Goal: Task Accomplishment & Management: Use online tool/utility

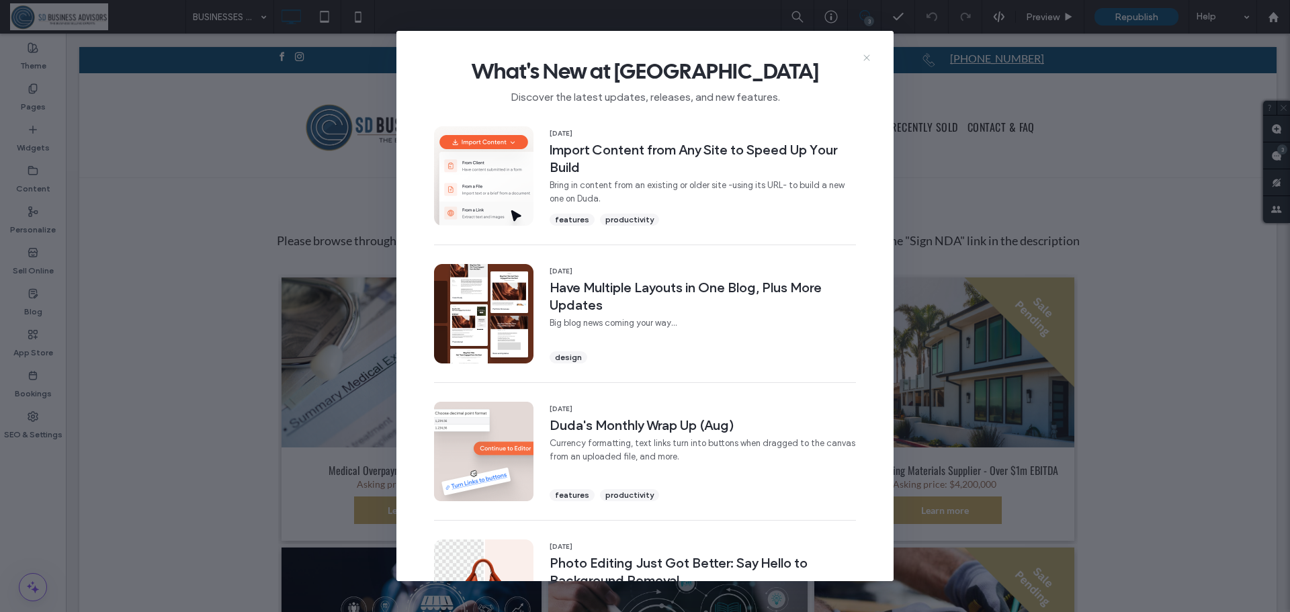
click at [864, 62] on icon at bounding box center [866, 57] width 11 height 11
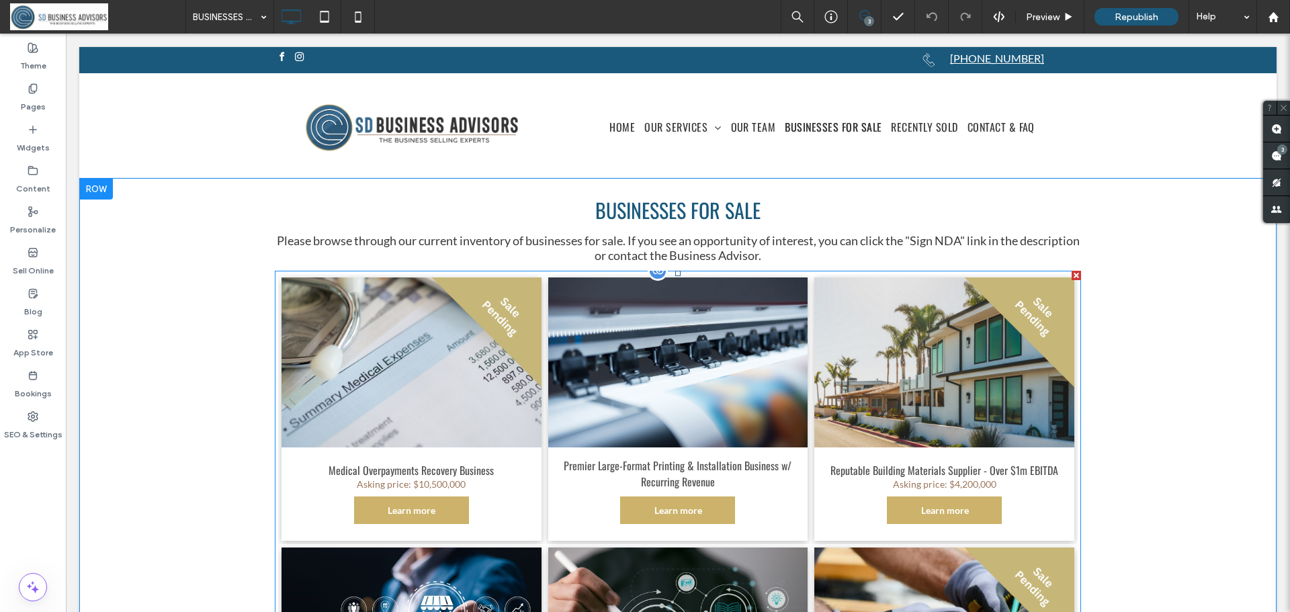
click at [651, 275] on div at bounding box center [658, 271] width 20 height 20
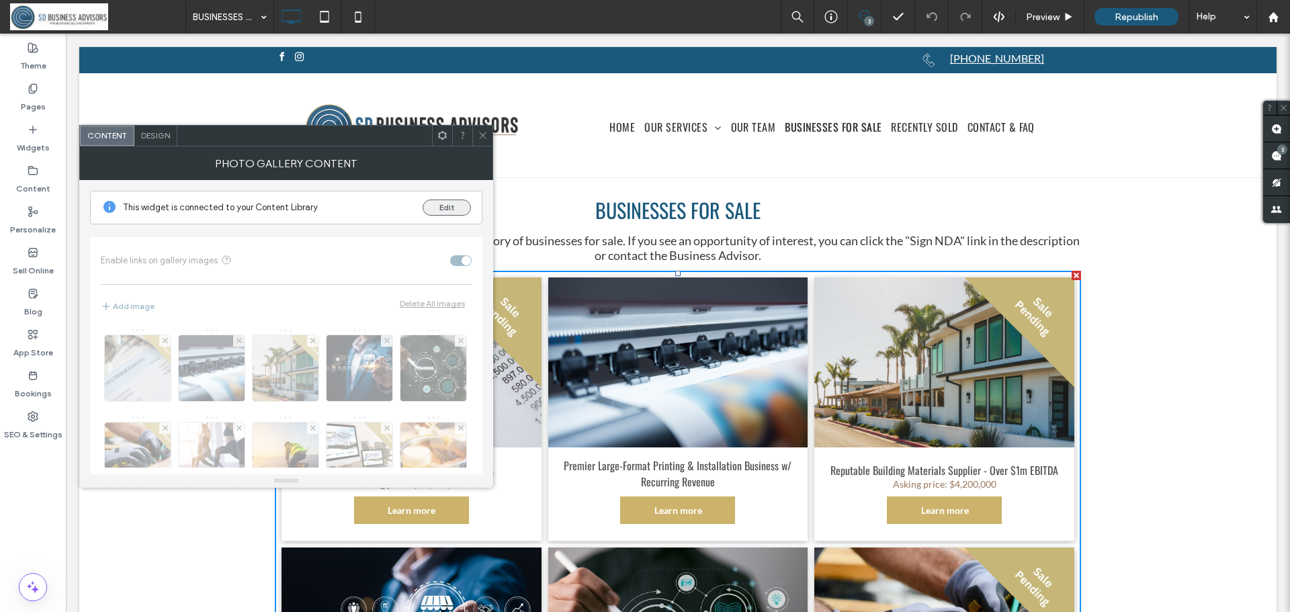
click at [452, 207] on button "Edit" at bounding box center [447, 208] width 48 height 16
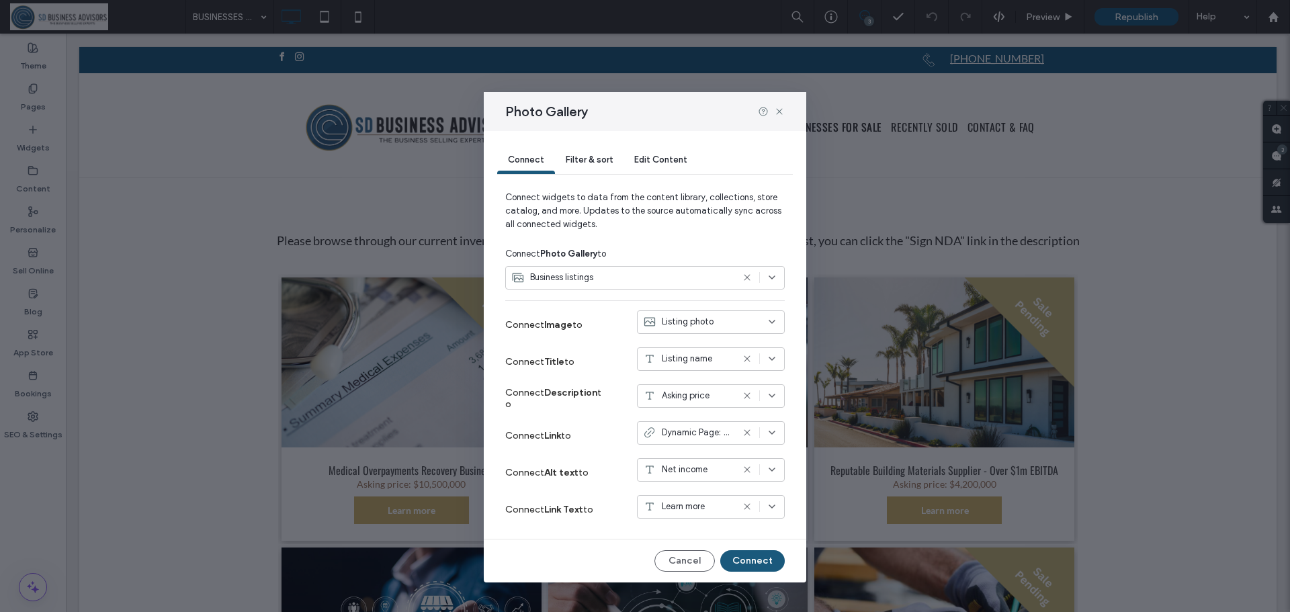
click at [661, 165] on div "Edit Content" at bounding box center [661, 160] width 75 height 27
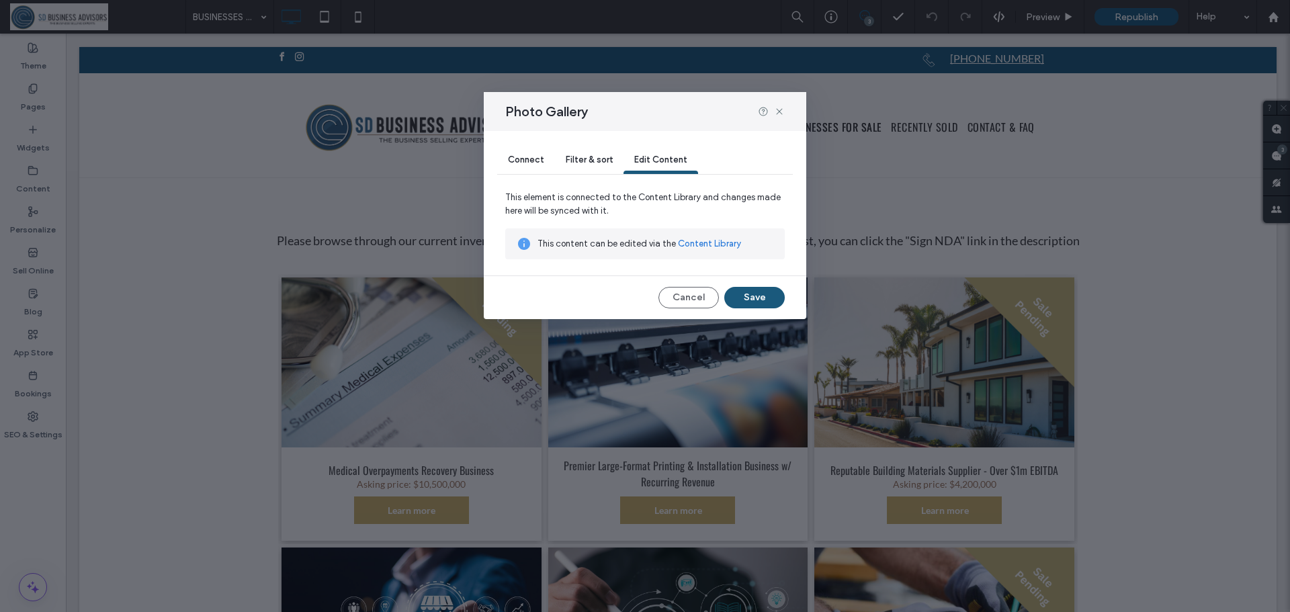
click at [694, 242] on link "Content Library" at bounding box center [709, 243] width 63 height 13
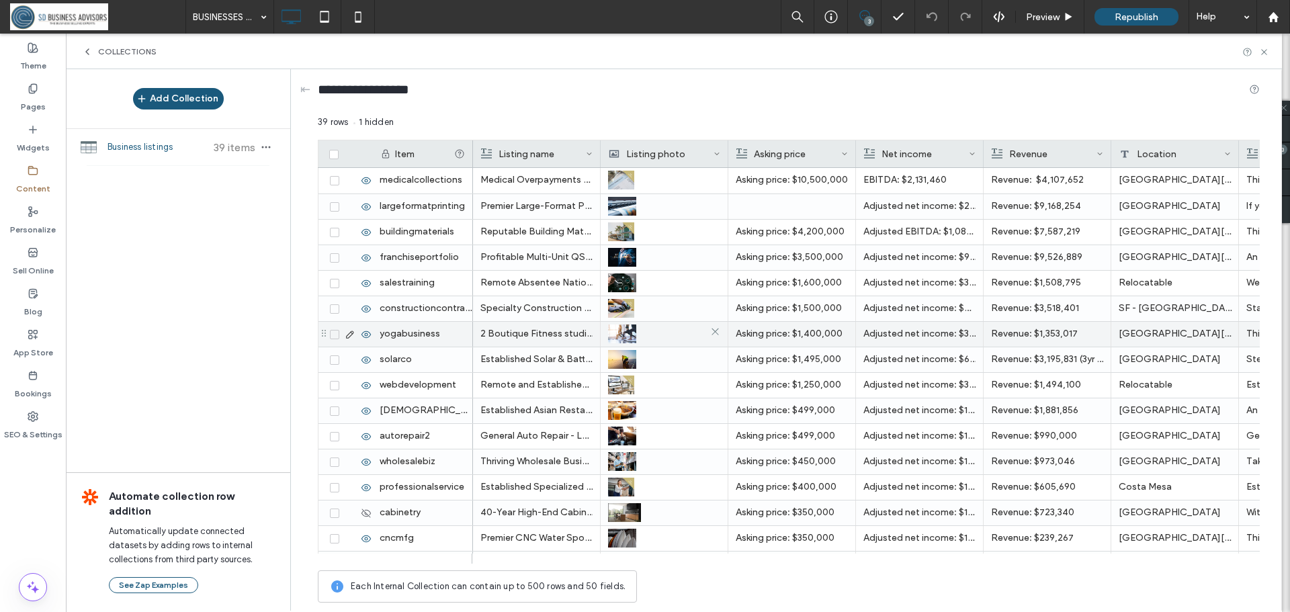
click at [625, 331] on img at bounding box center [622, 334] width 28 height 19
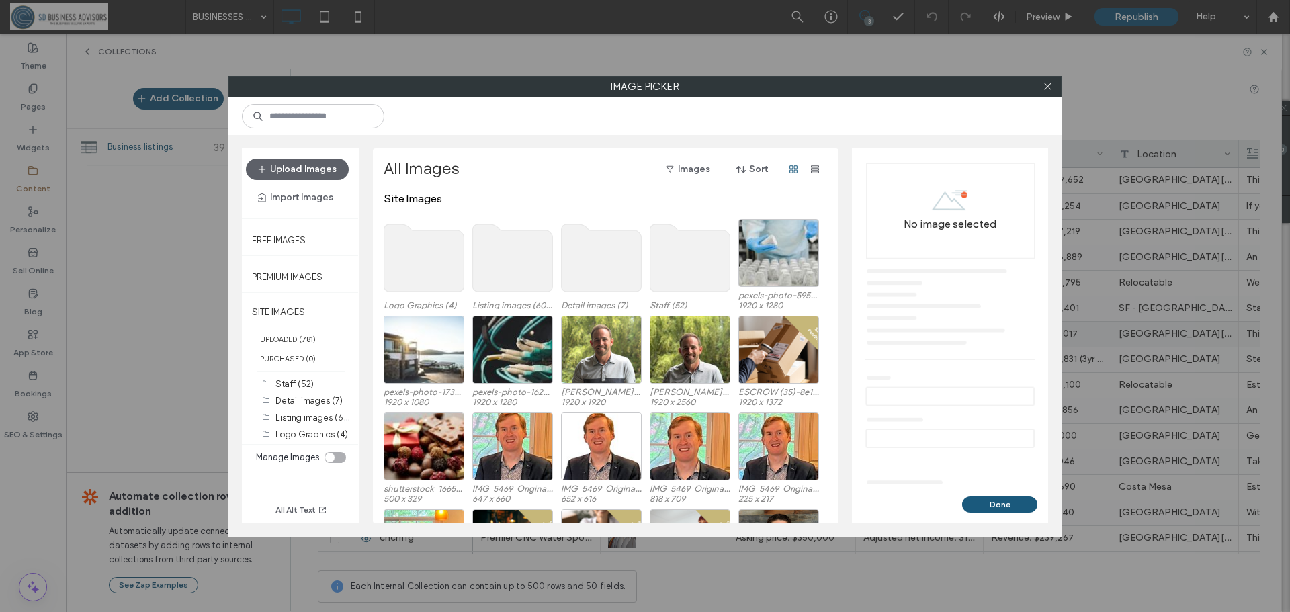
click at [522, 257] on use at bounding box center [513, 257] width 80 height 67
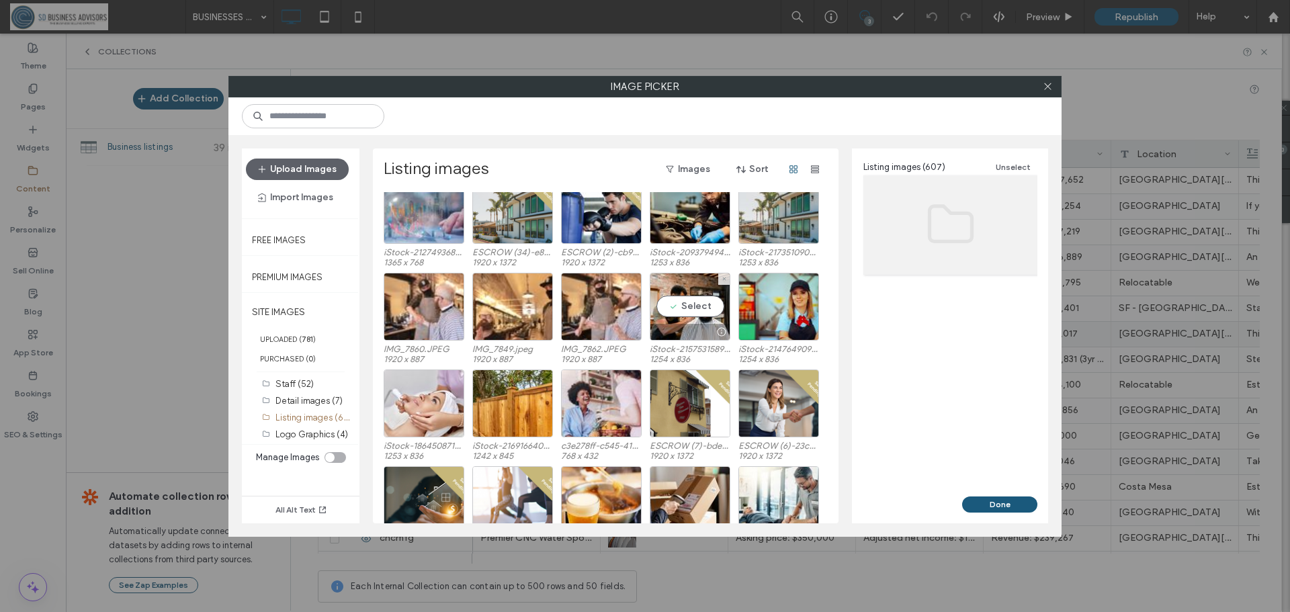
scroll to position [540, 0]
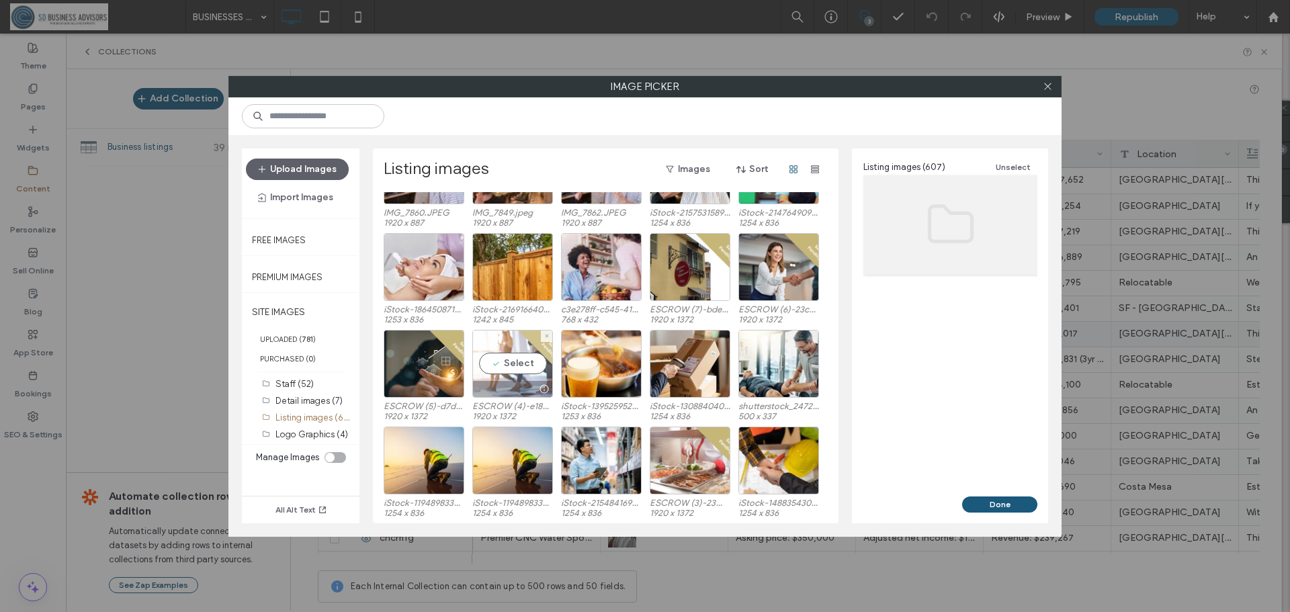
click at [525, 382] on div at bounding box center [512, 389] width 79 height 16
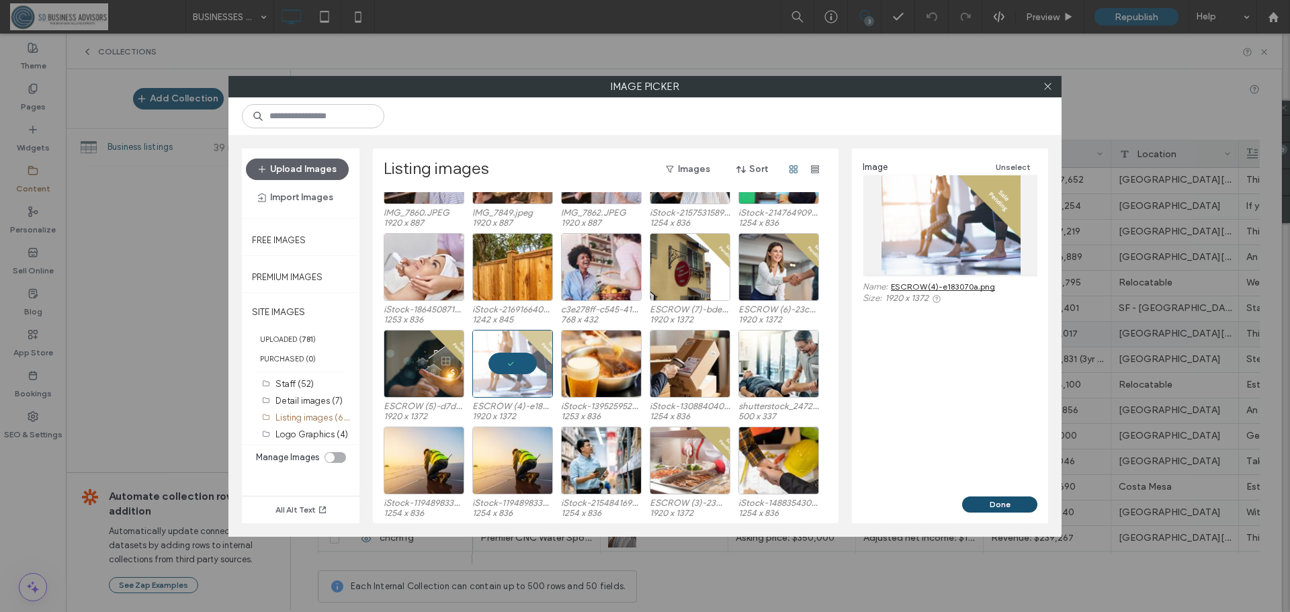
click at [1005, 503] on button "Done" at bounding box center [999, 505] width 75 height 16
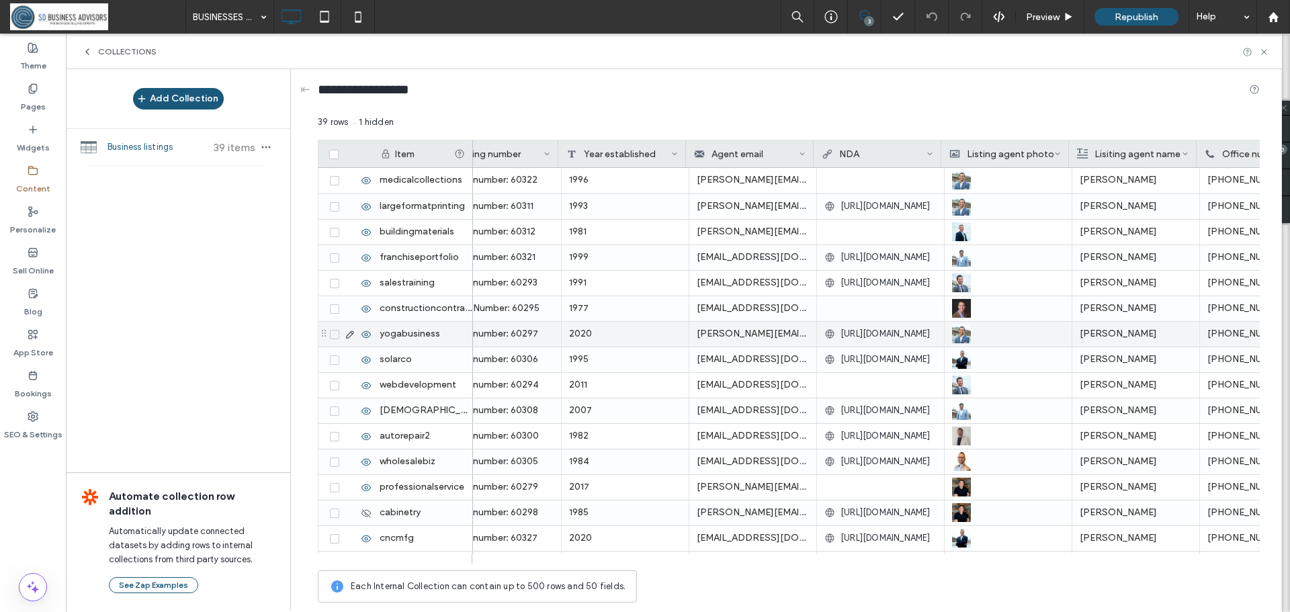
scroll to position [0, 2134]
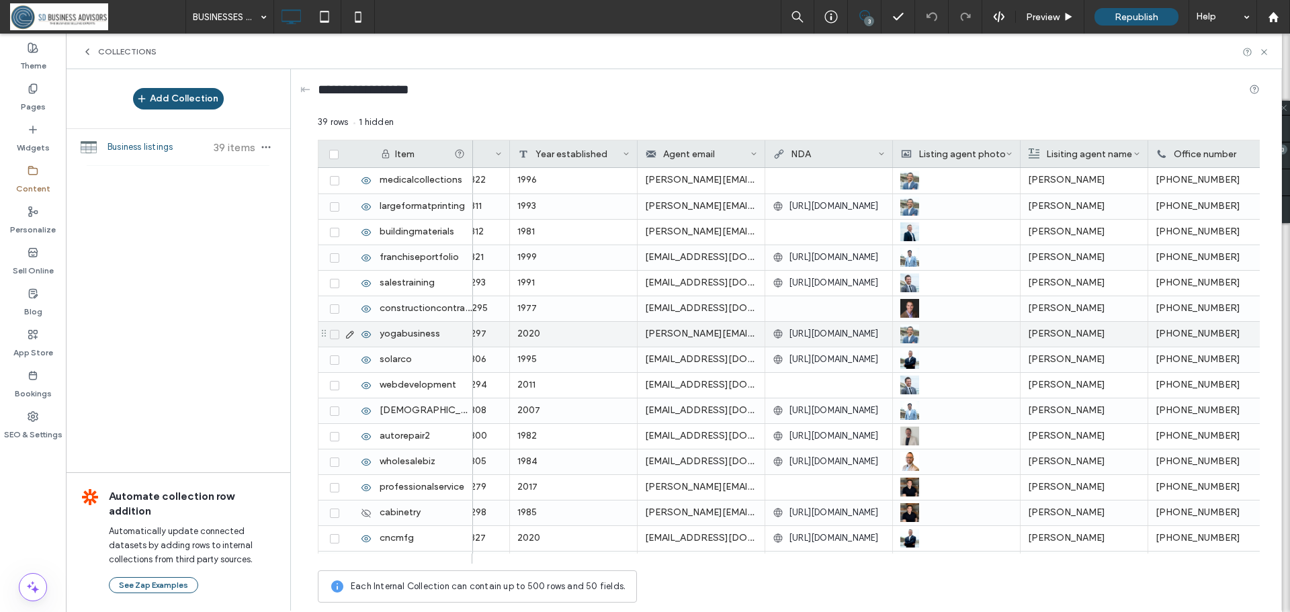
click at [837, 329] on span "[URL][DOMAIN_NAME]" at bounding box center [834, 333] width 90 height 13
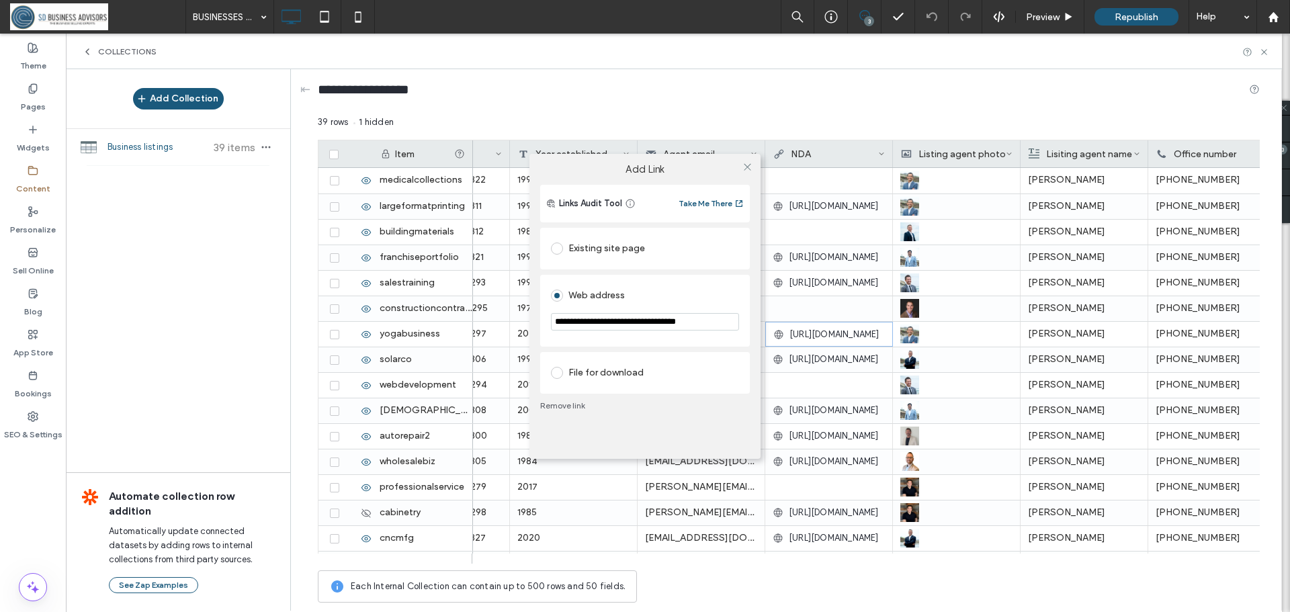
click at [576, 409] on link "Remove link" at bounding box center [645, 406] width 210 height 11
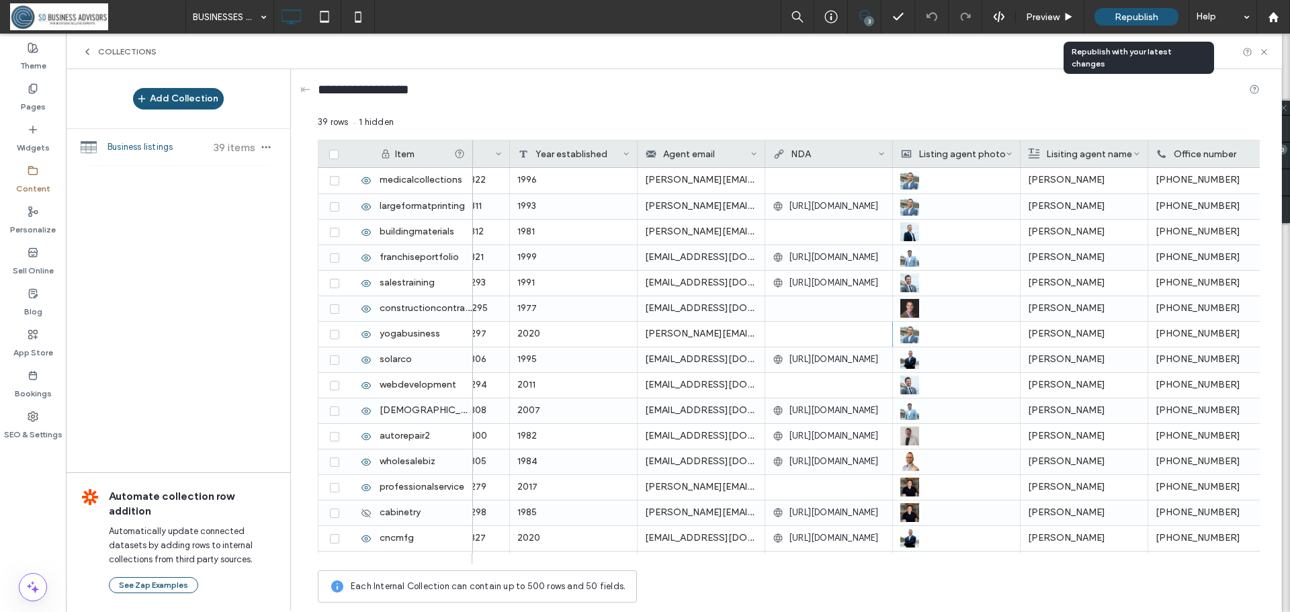
click at [1131, 17] on span "Republish" at bounding box center [1137, 16] width 44 height 11
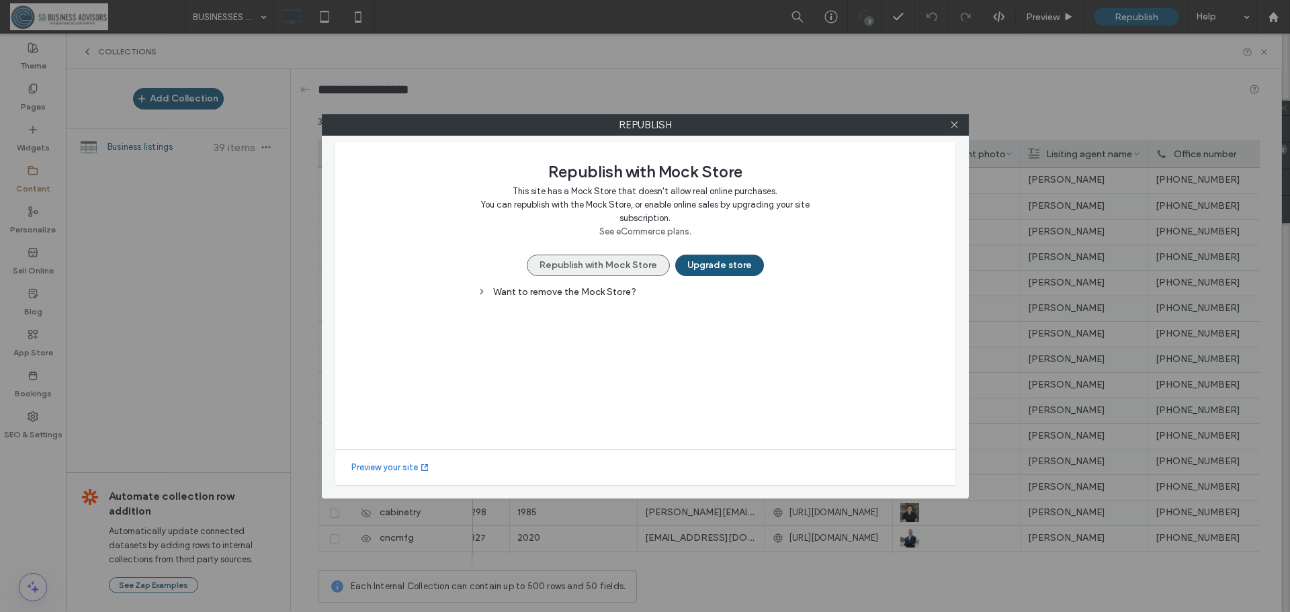
click at [631, 272] on button "Republish with Mock Store" at bounding box center [598, 266] width 143 height 22
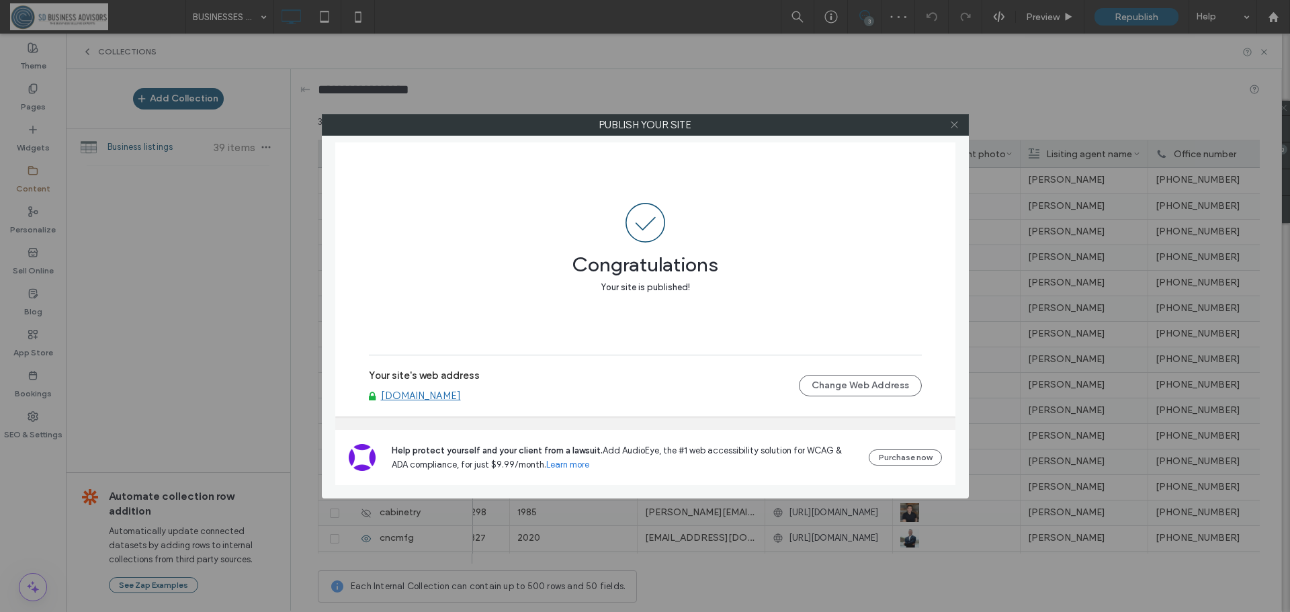
click at [958, 128] on use at bounding box center [954, 125] width 7 height 7
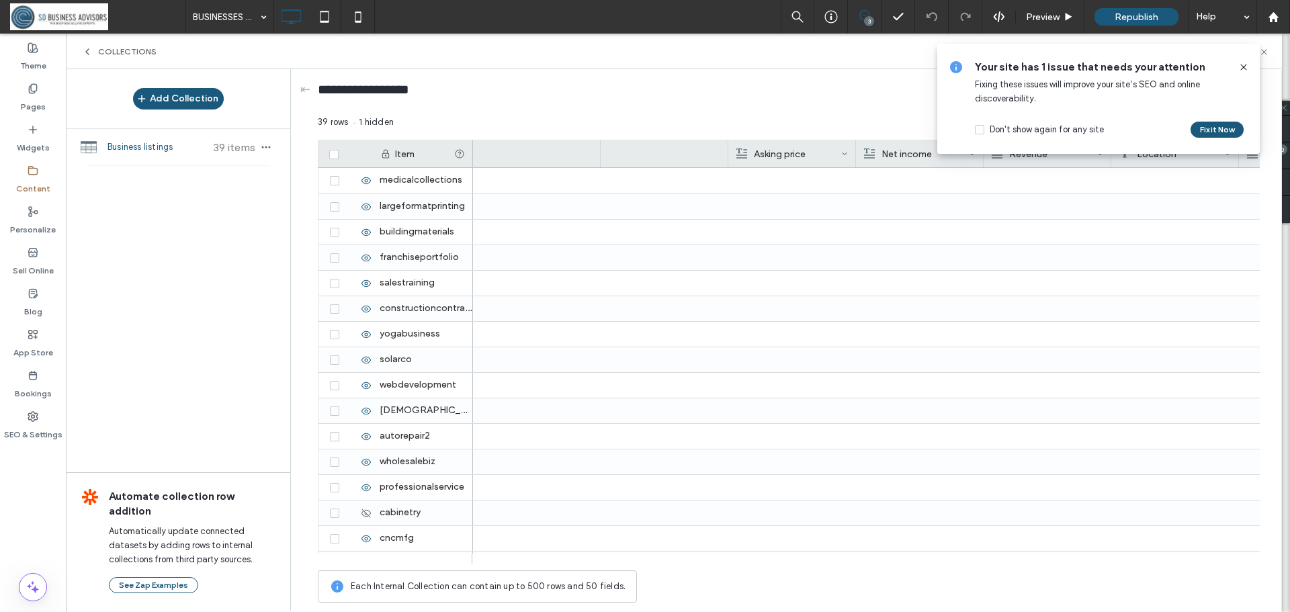
scroll to position [0, 0]
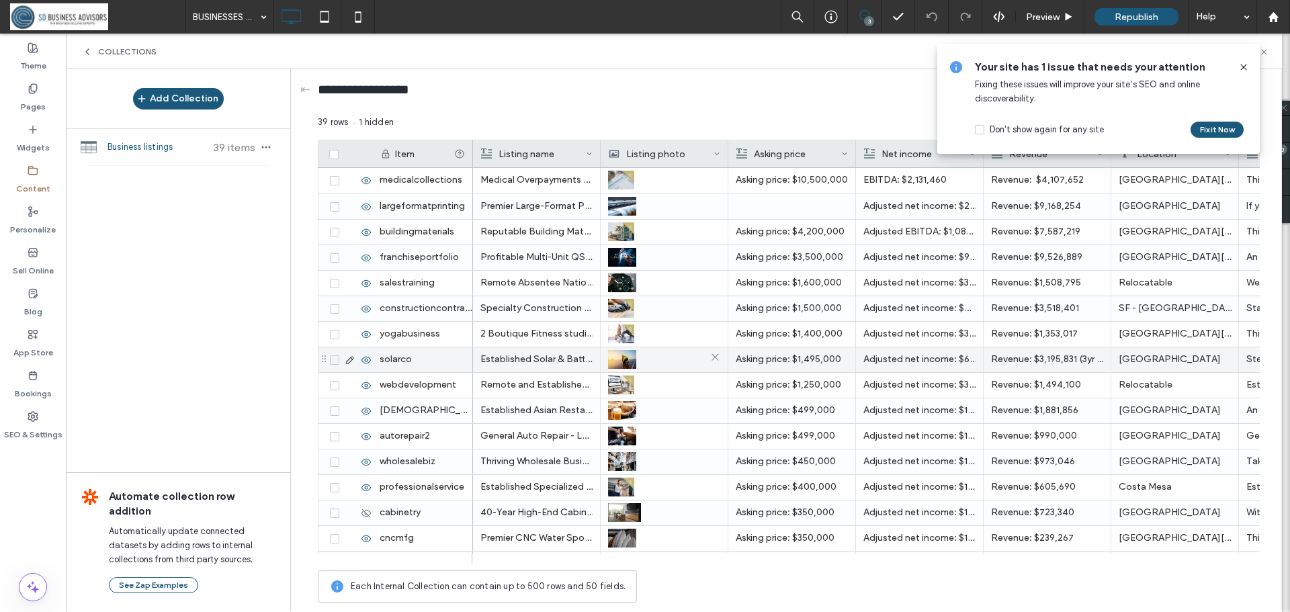
click at [622, 359] on img at bounding box center [622, 359] width 28 height 19
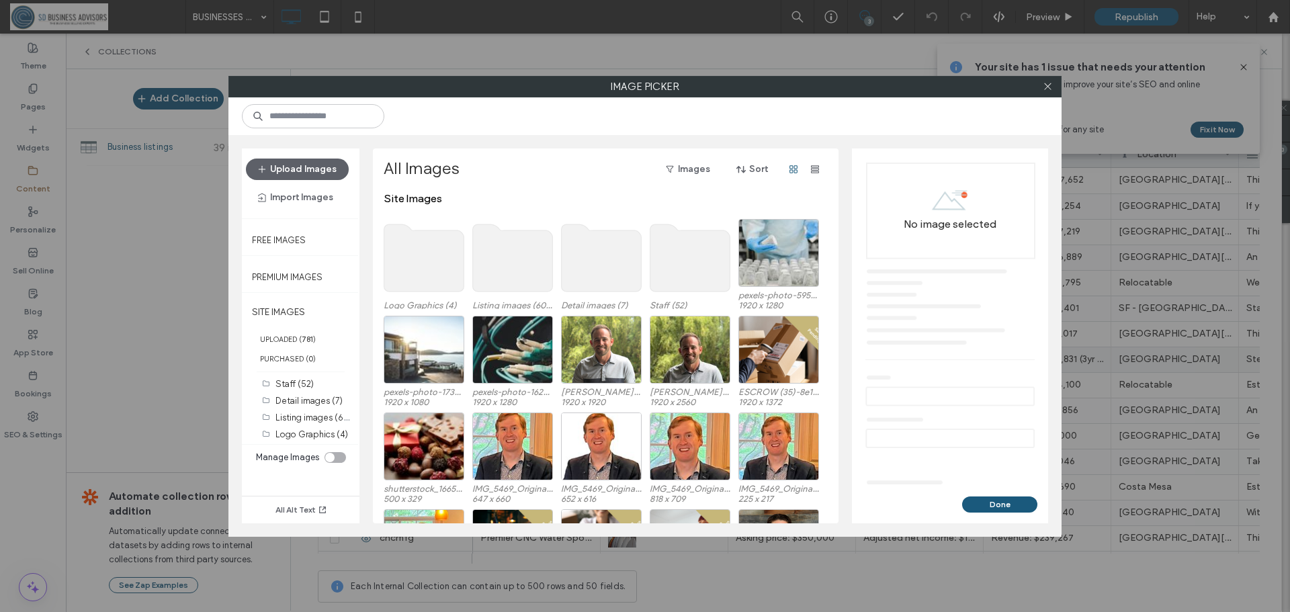
click at [499, 246] on use at bounding box center [513, 257] width 80 height 67
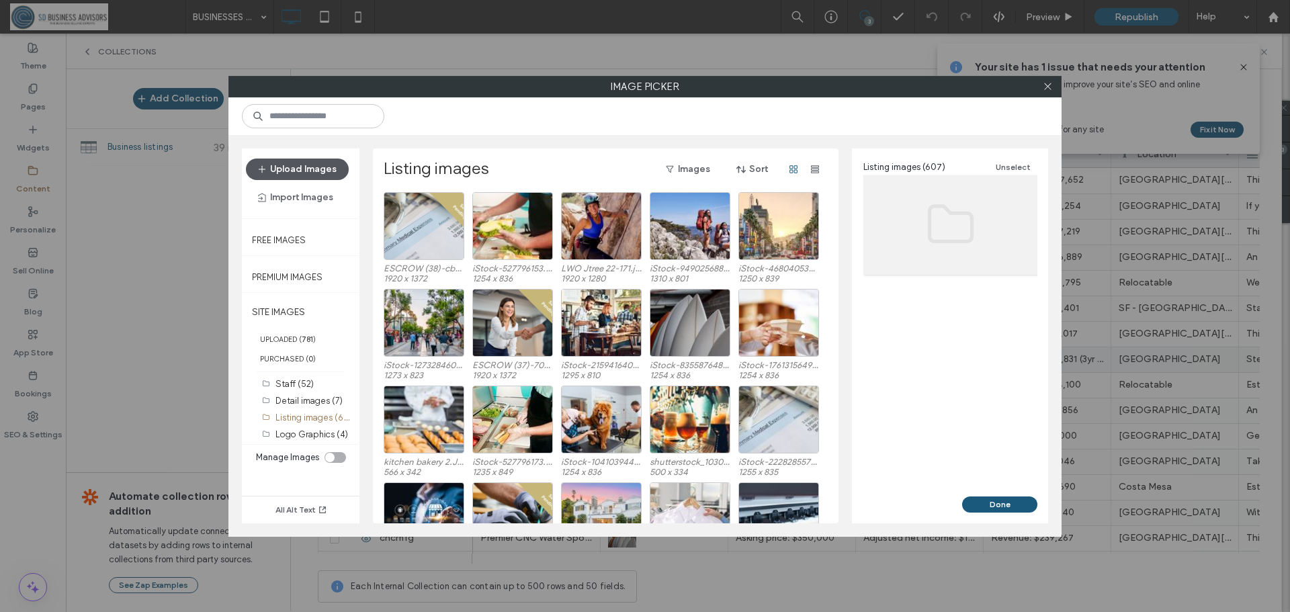
click at [333, 161] on button "Upload Images" at bounding box center [297, 170] width 103 height 22
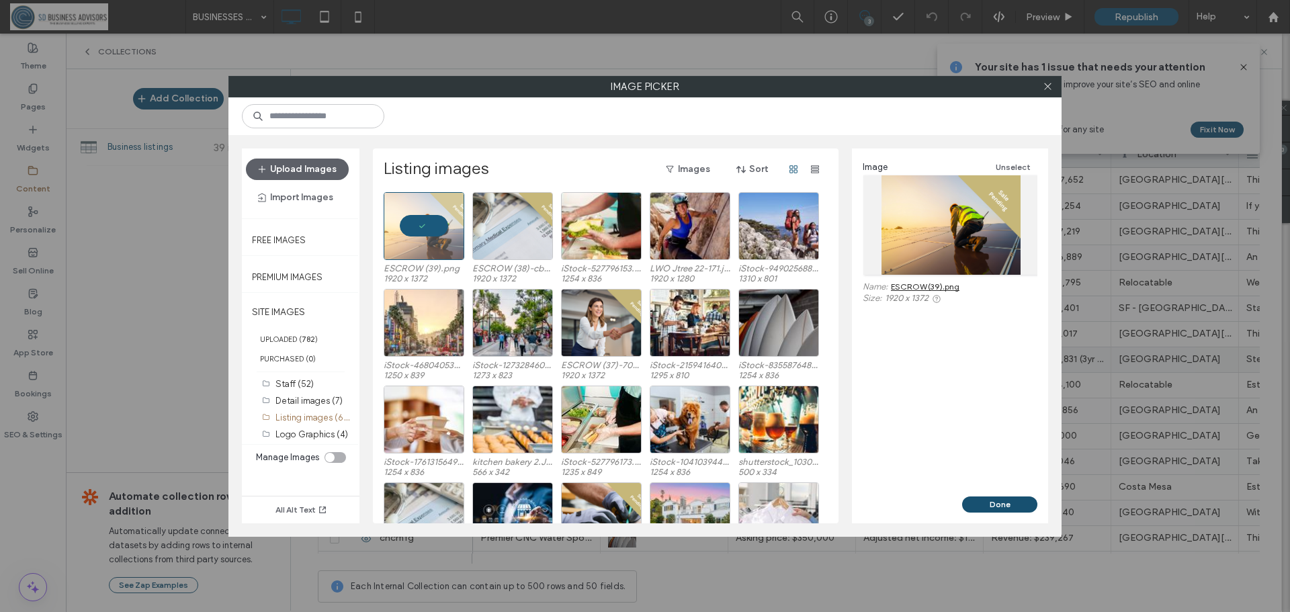
click at [978, 504] on button "Done" at bounding box center [999, 505] width 75 height 16
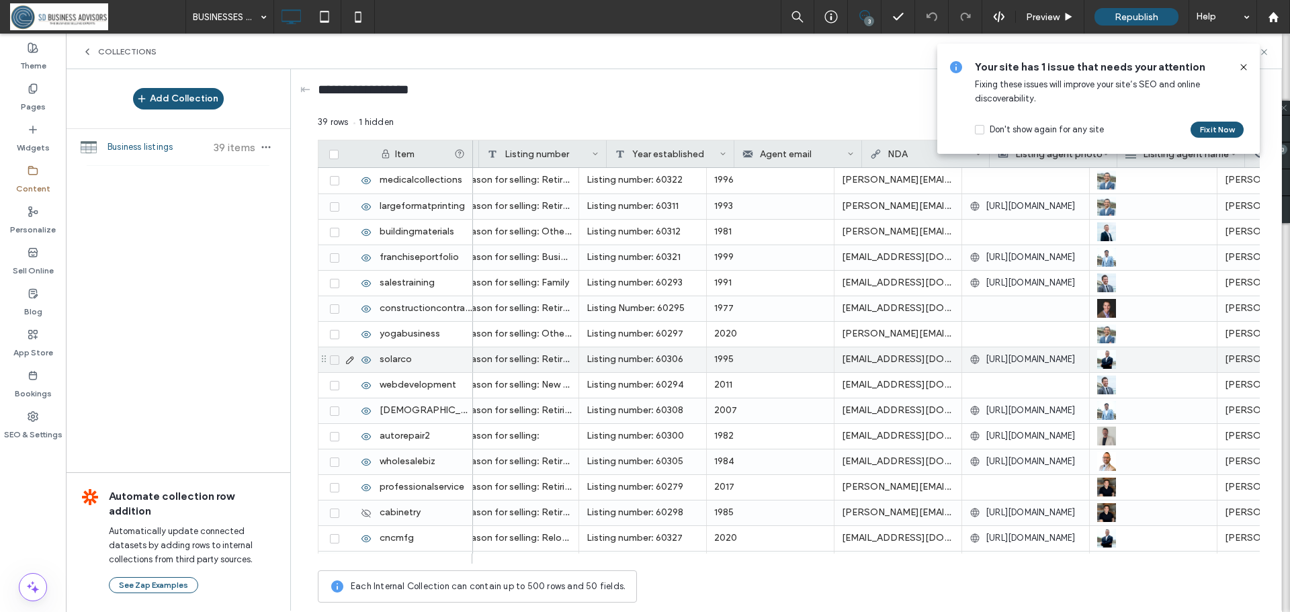
scroll to position [0, 2056]
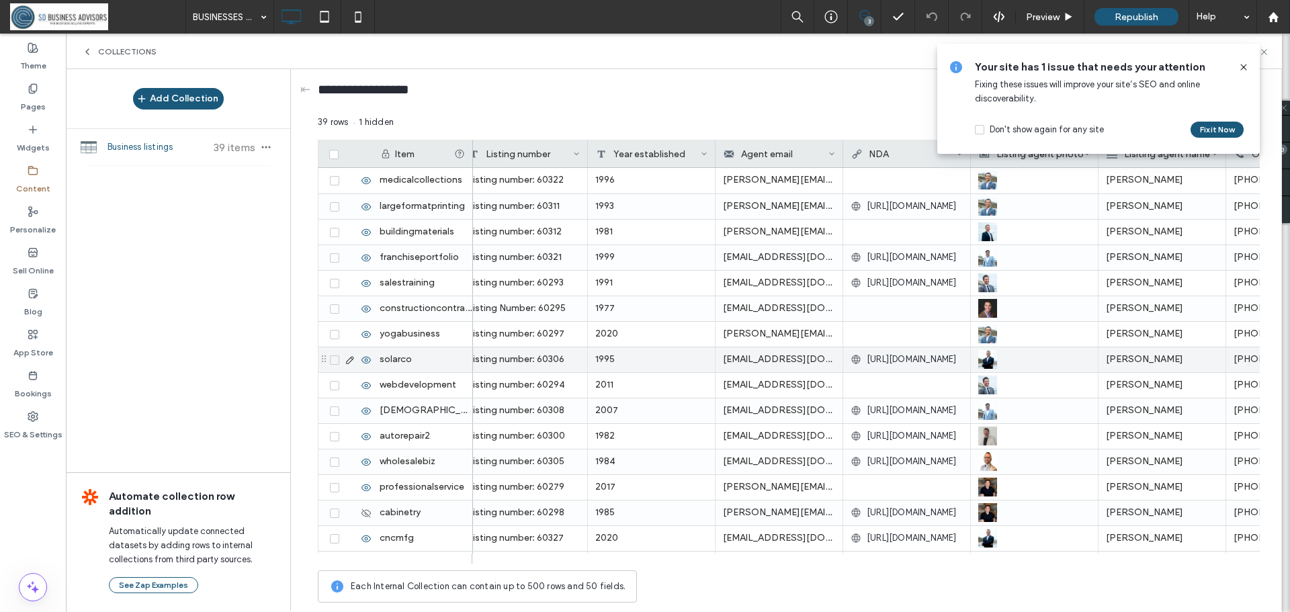
click at [904, 361] on span "[URL][DOMAIN_NAME]" at bounding box center [912, 359] width 90 height 13
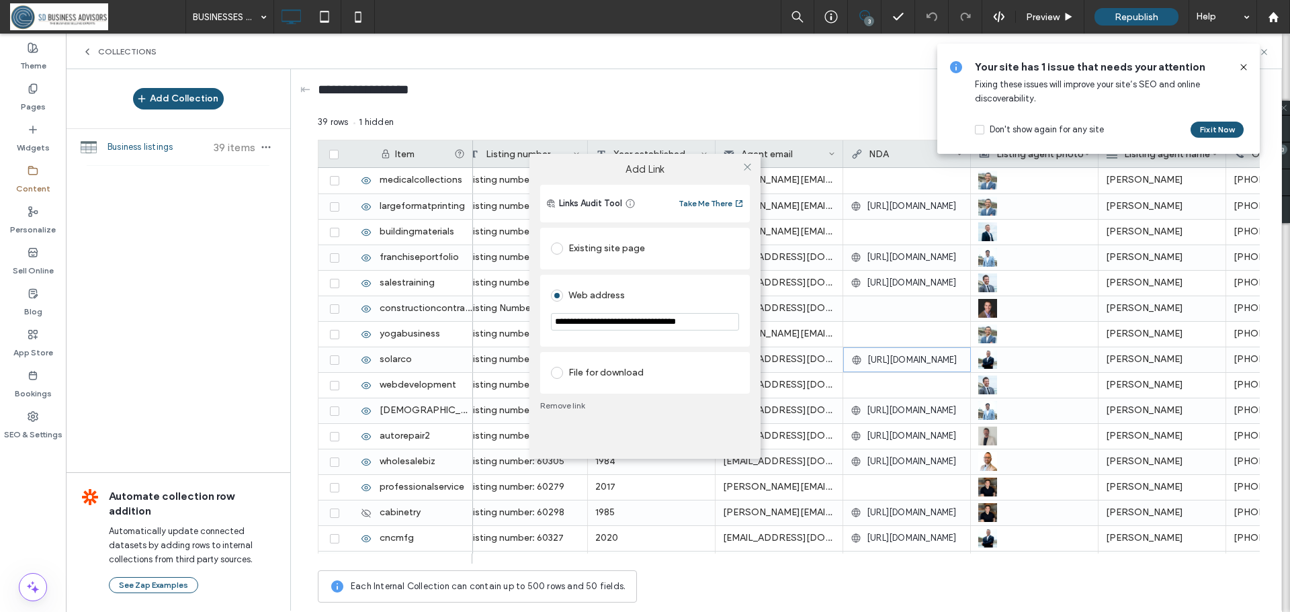
click at [566, 405] on link "Remove link" at bounding box center [645, 406] width 210 height 11
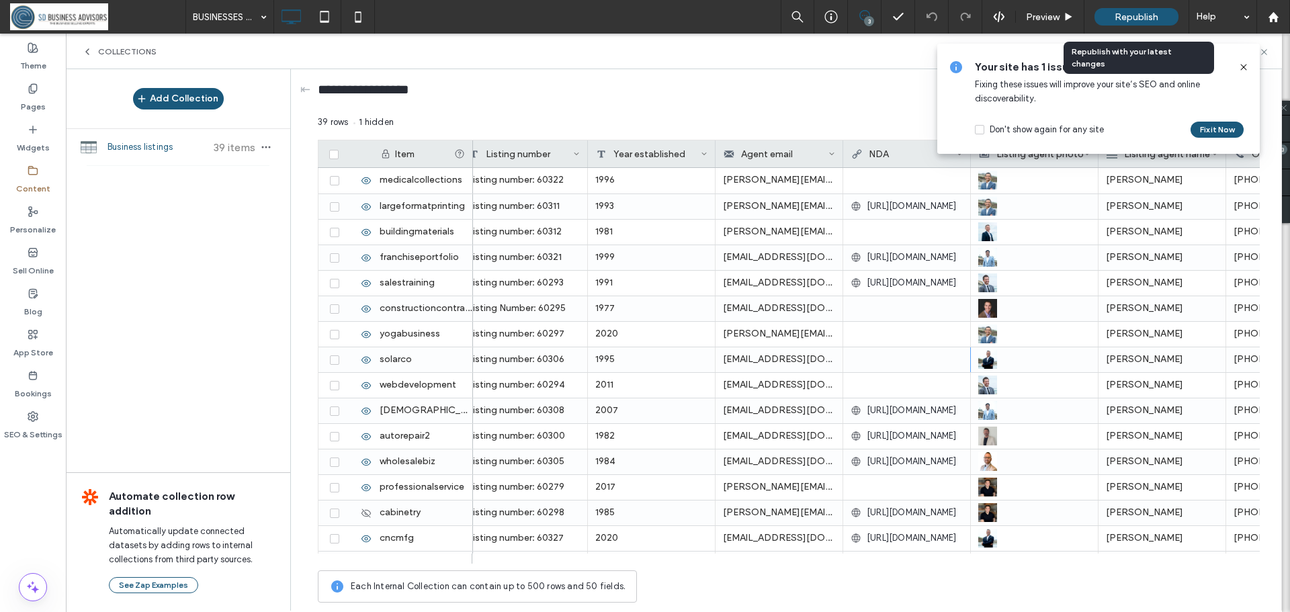
click at [1132, 14] on span "Republish" at bounding box center [1137, 16] width 44 height 11
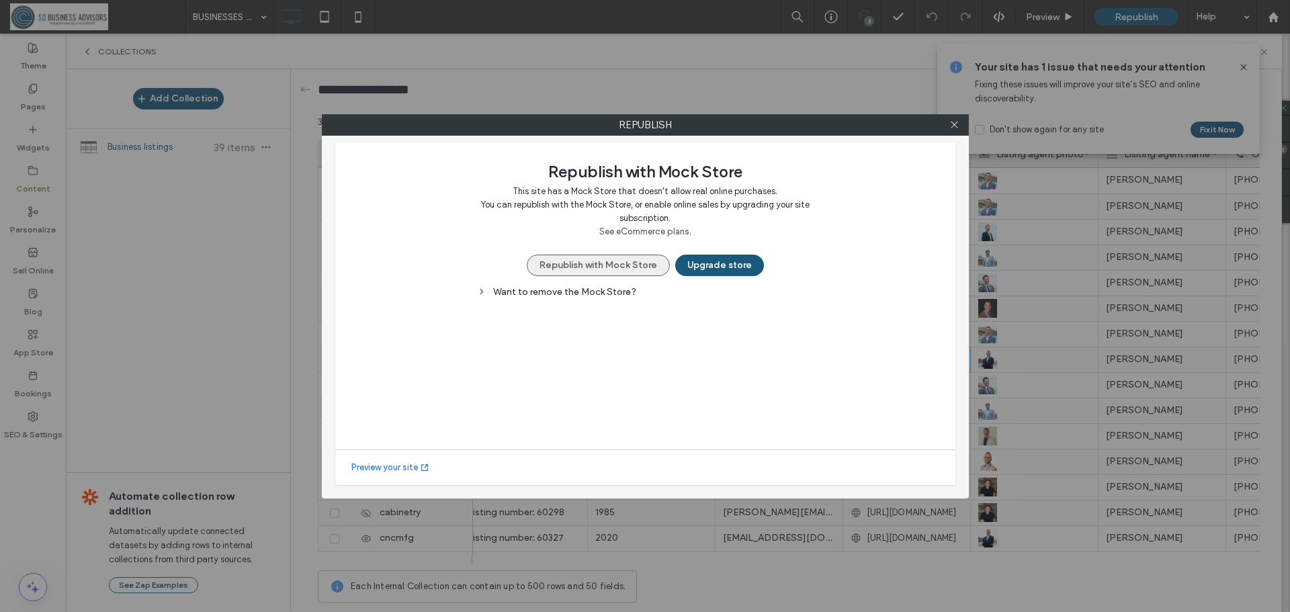
click at [612, 270] on button "Republish with Mock Store" at bounding box center [598, 266] width 143 height 22
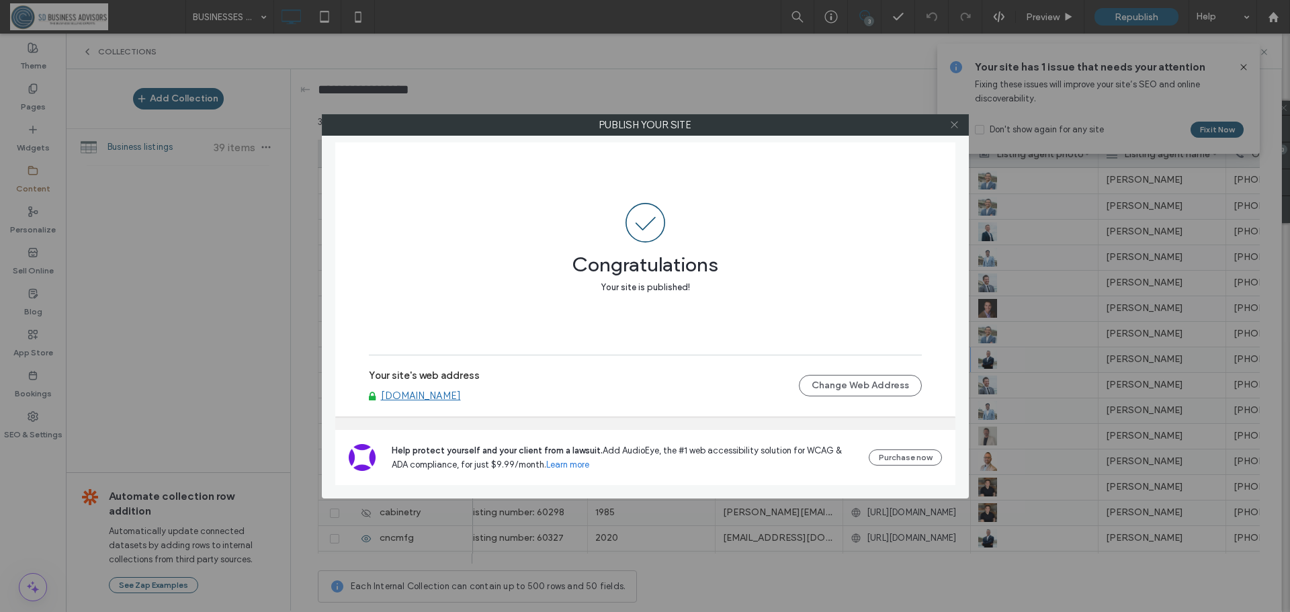
click at [957, 124] on icon at bounding box center [955, 125] width 10 height 10
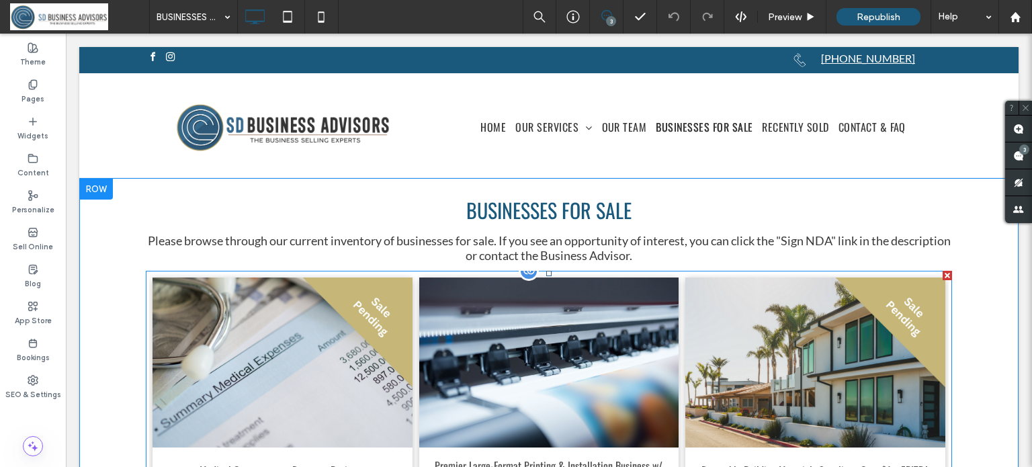
click at [525, 274] on div at bounding box center [529, 271] width 20 height 20
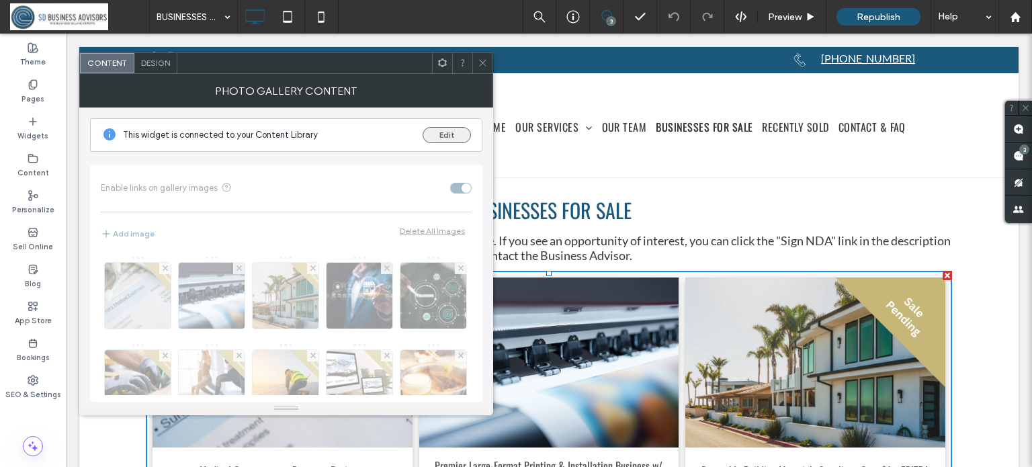
click at [450, 135] on button "Edit" at bounding box center [447, 135] width 48 height 16
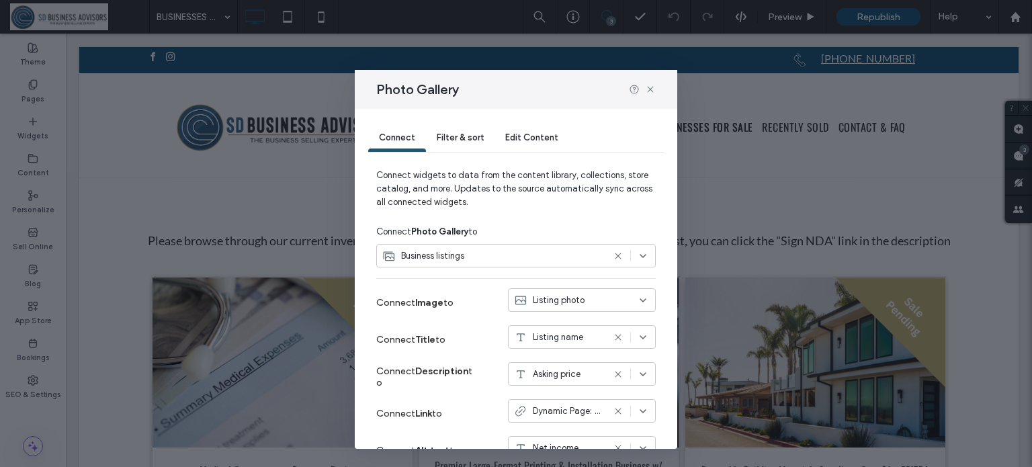
click at [532, 140] on span "Edit Content" at bounding box center [531, 137] width 53 height 10
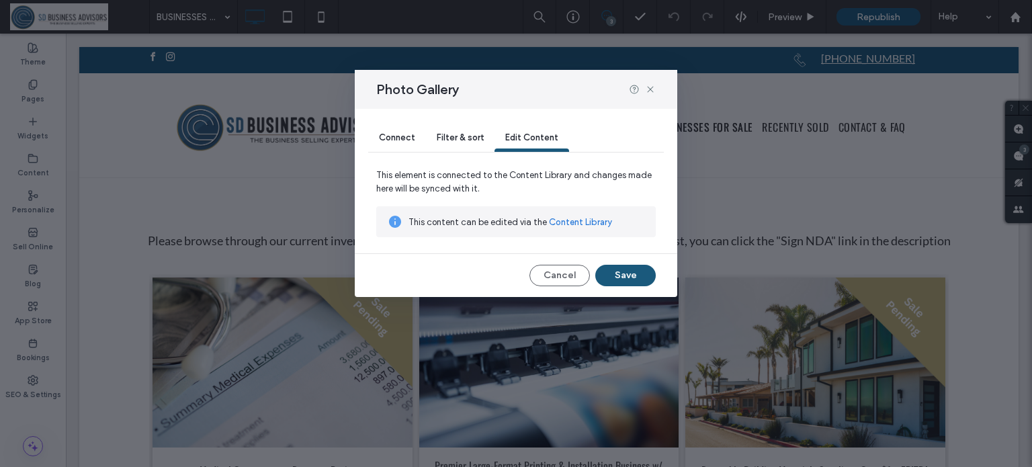
drag, startPoint x: 593, startPoint y: 220, endPoint x: 519, endPoint y: 159, distance: 96.5
click at [593, 220] on link "Content Library" at bounding box center [580, 222] width 63 height 13
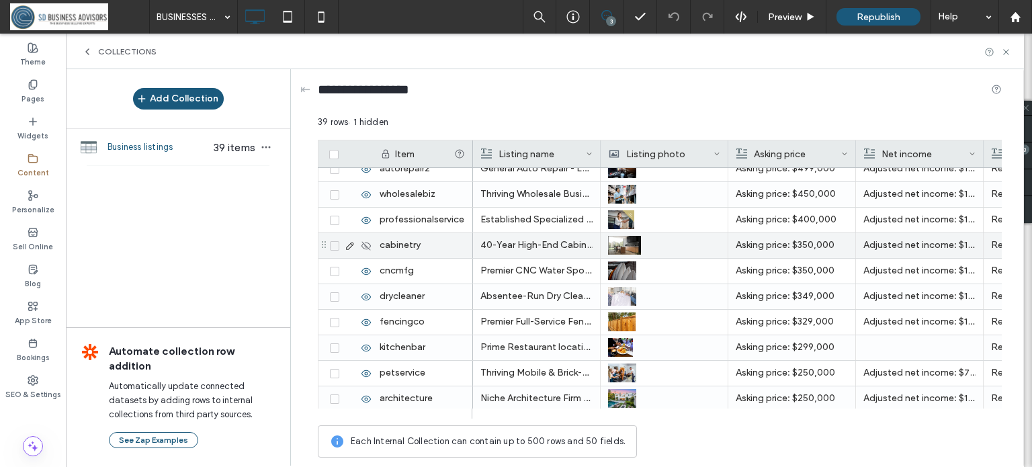
scroll to position [269, 0]
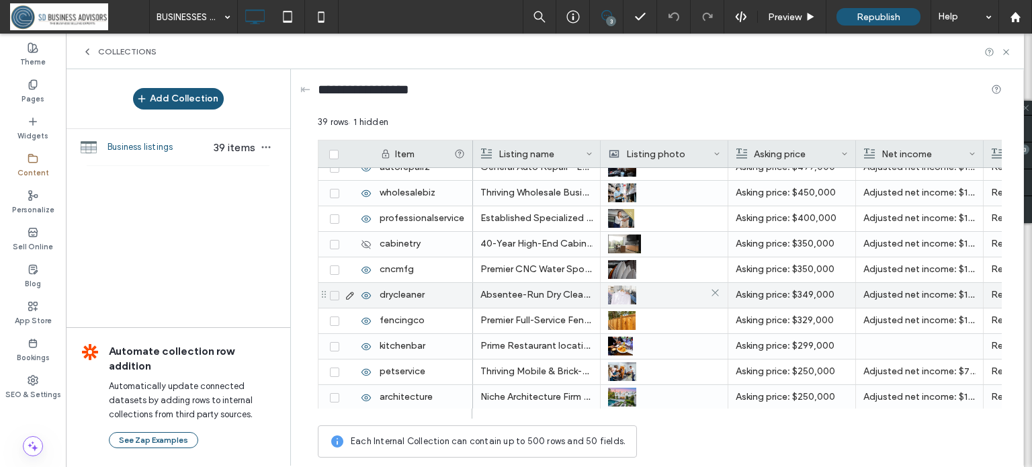
click at [629, 293] on img at bounding box center [622, 295] width 28 height 19
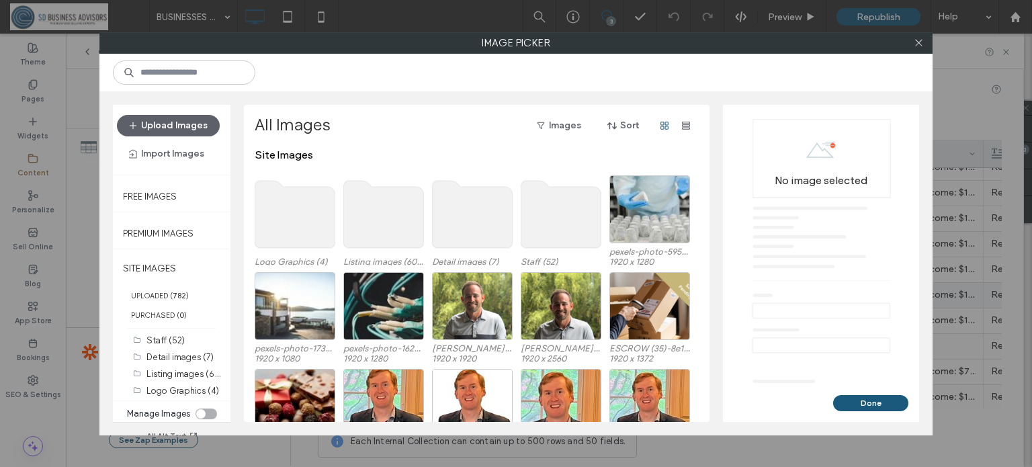
click at [385, 225] on use at bounding box center [384, 214] width 80 height 67
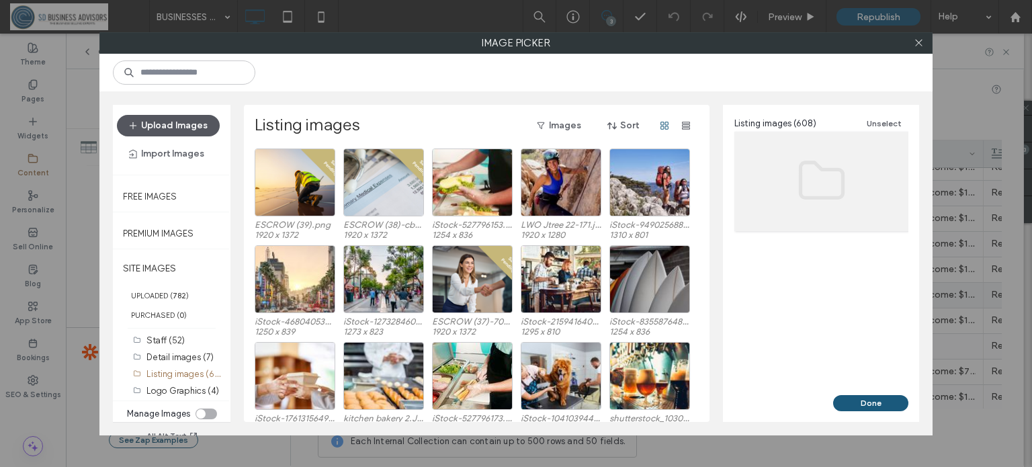
click at [169, 128] on button "Upload Images" at bounding box center [168, 126] width 103 height 22
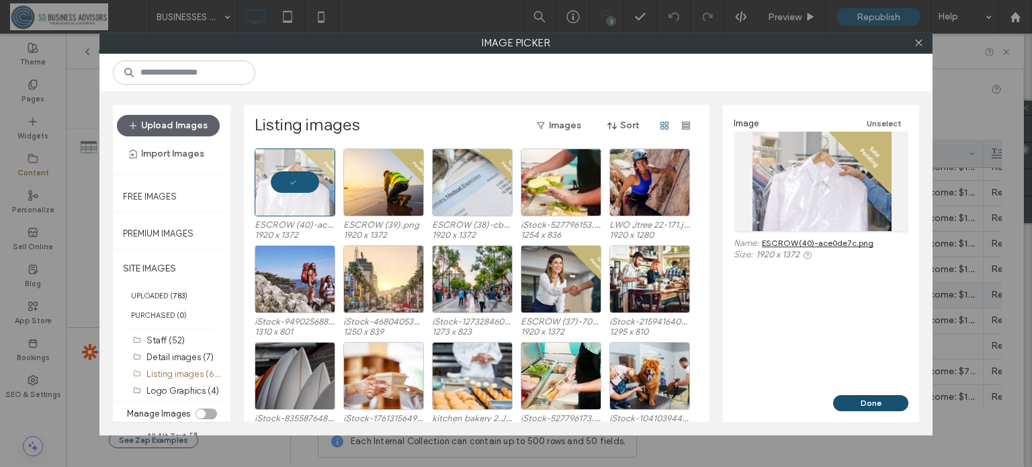
click at [893, 397] on button "Done" at bounding box center [870, 403] width 75 height 16
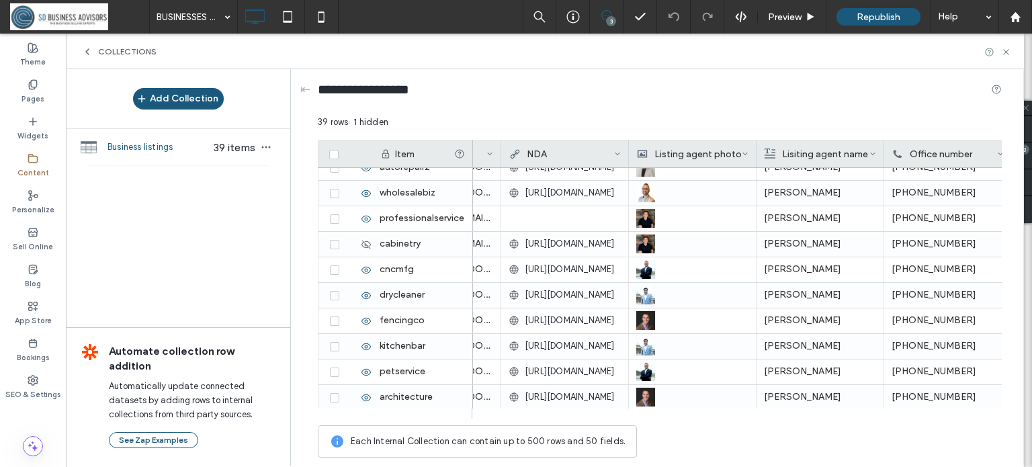
scroll to position [0, 2365]
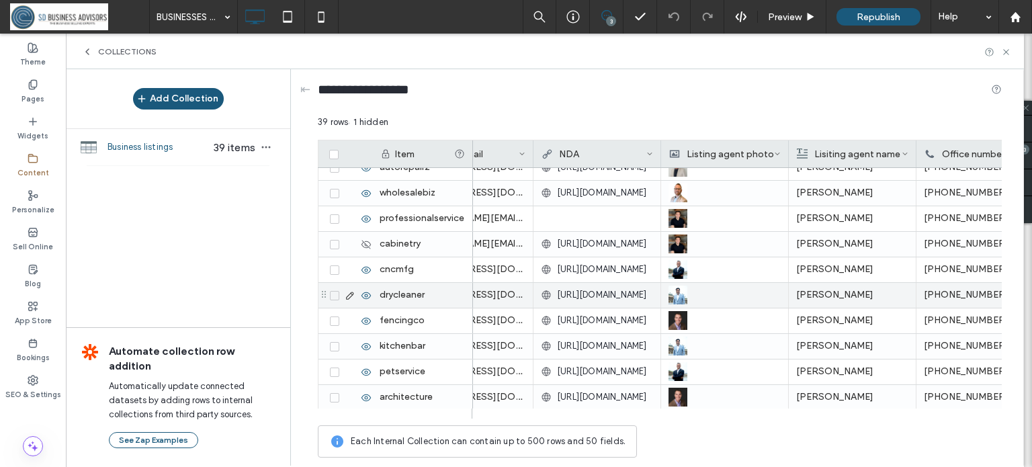
click at [640, 294] on span "[URL][DOMAIN_NAME]" at bounding box center [602, 294] width 90 height 13
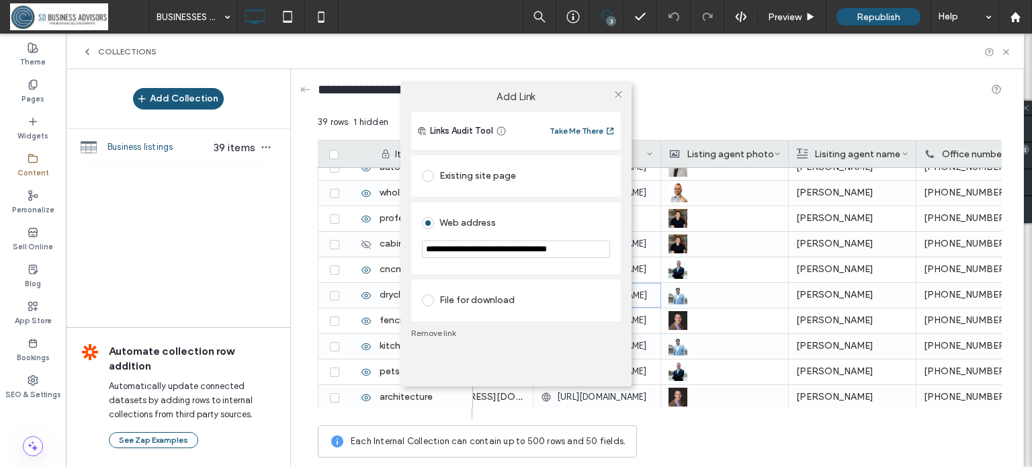
click at [429, 332] on link "Remove link" at bounding box center [516, 333] width 210 height 11
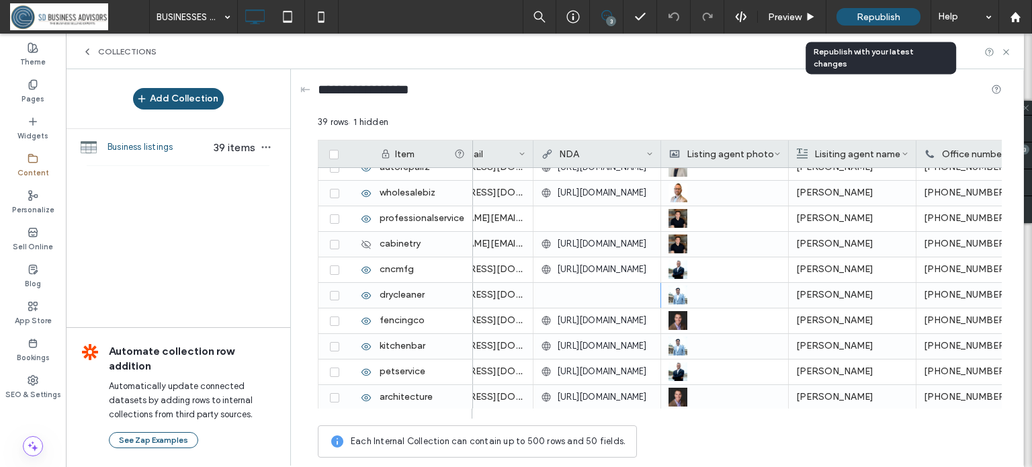
click at [880, 17] on span "Republish" at bounding box center [879, 16] width 44 height 11
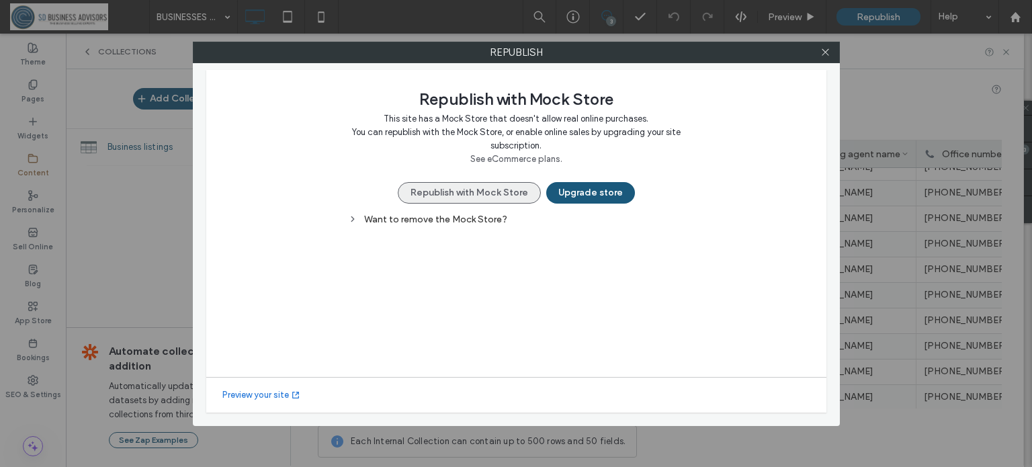
click at [444, 193] on button "Republish with Mock Store" at bounding box center [469, 193] width 143 height 22
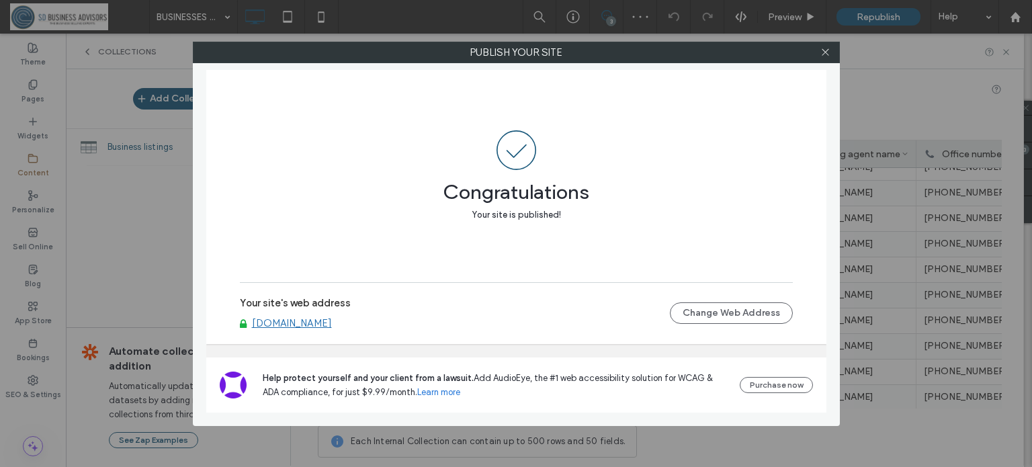
click at [831, 50] on div at bounding box center [826, 52] width 20 height 20
click at [823, 52] on icon at bounding box center [825, 52] width 10 height 10
